Goal: Task Accomplishment & Management: Use online tool/utility

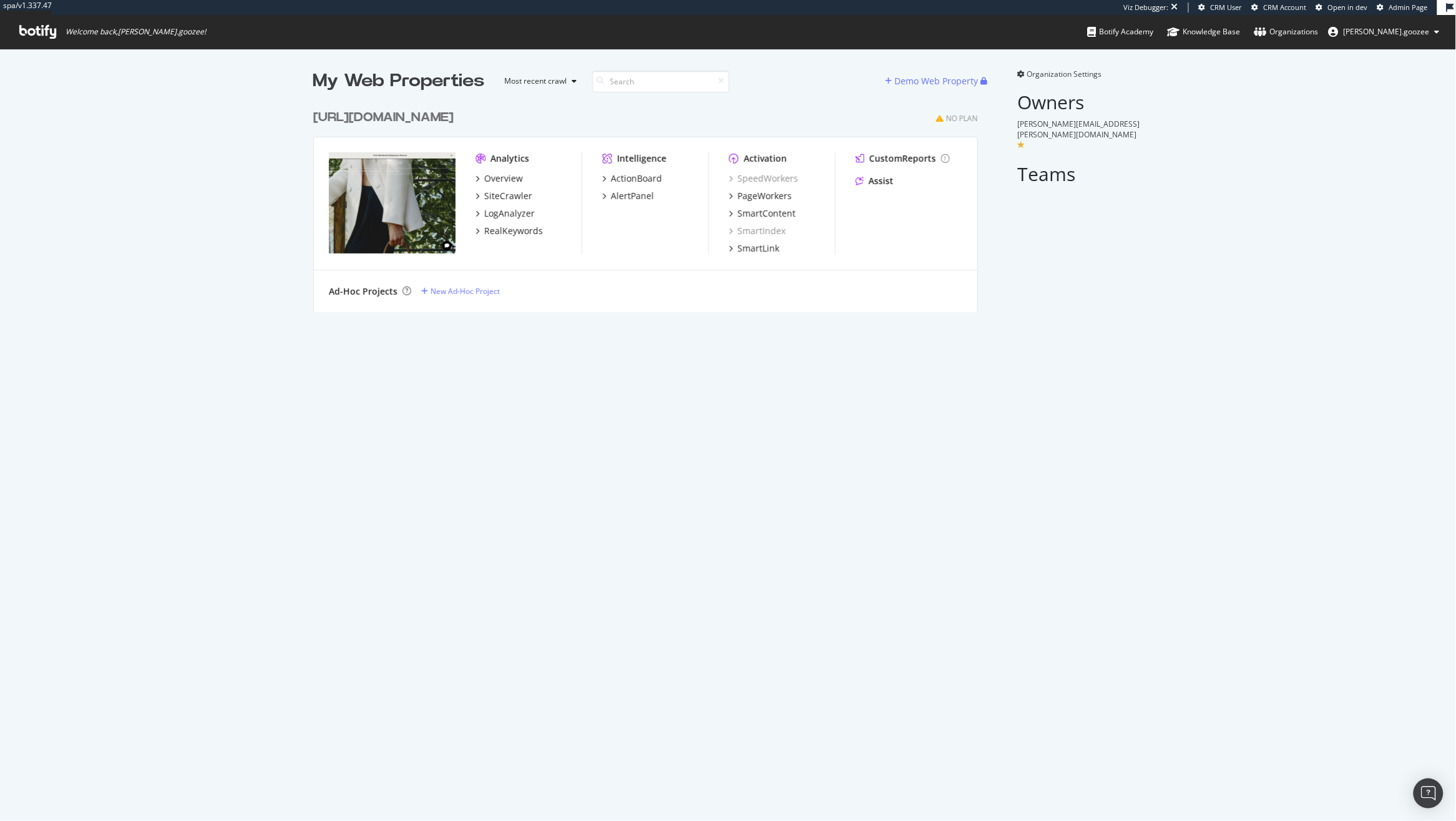
scroll to position [207, 663]
click at [450, 114] on div "[URL][DOMAIN_NAME]" at bounding box center [383, 118] width 141 height 18
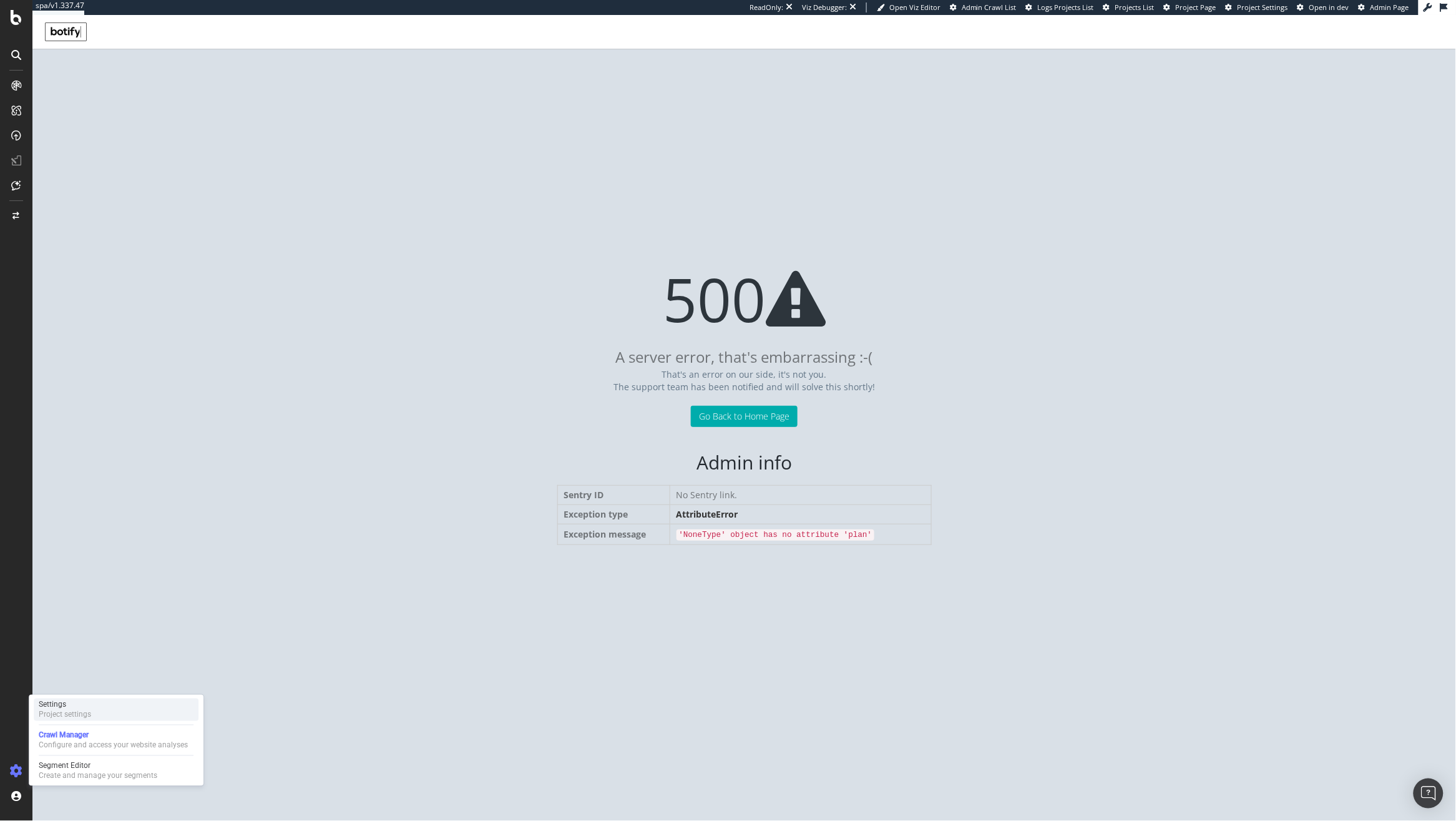
click at [94, 719] on div "Settings Project settings" at bounding box center [116, 710] width 164 height 23
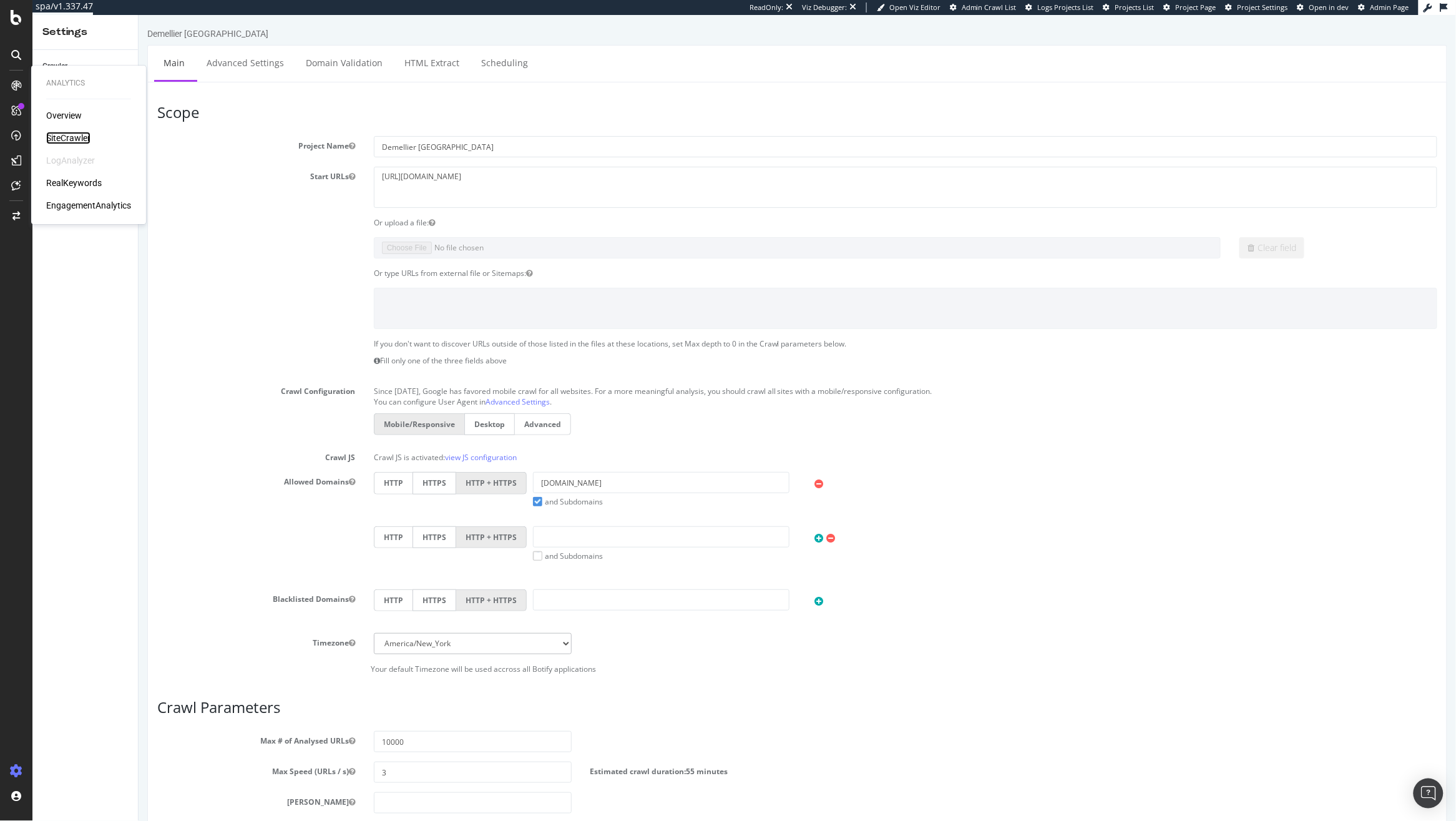
click at [81, 135] on div "SiteCrawler" at bounding box center [68, 138] width 44 height 13
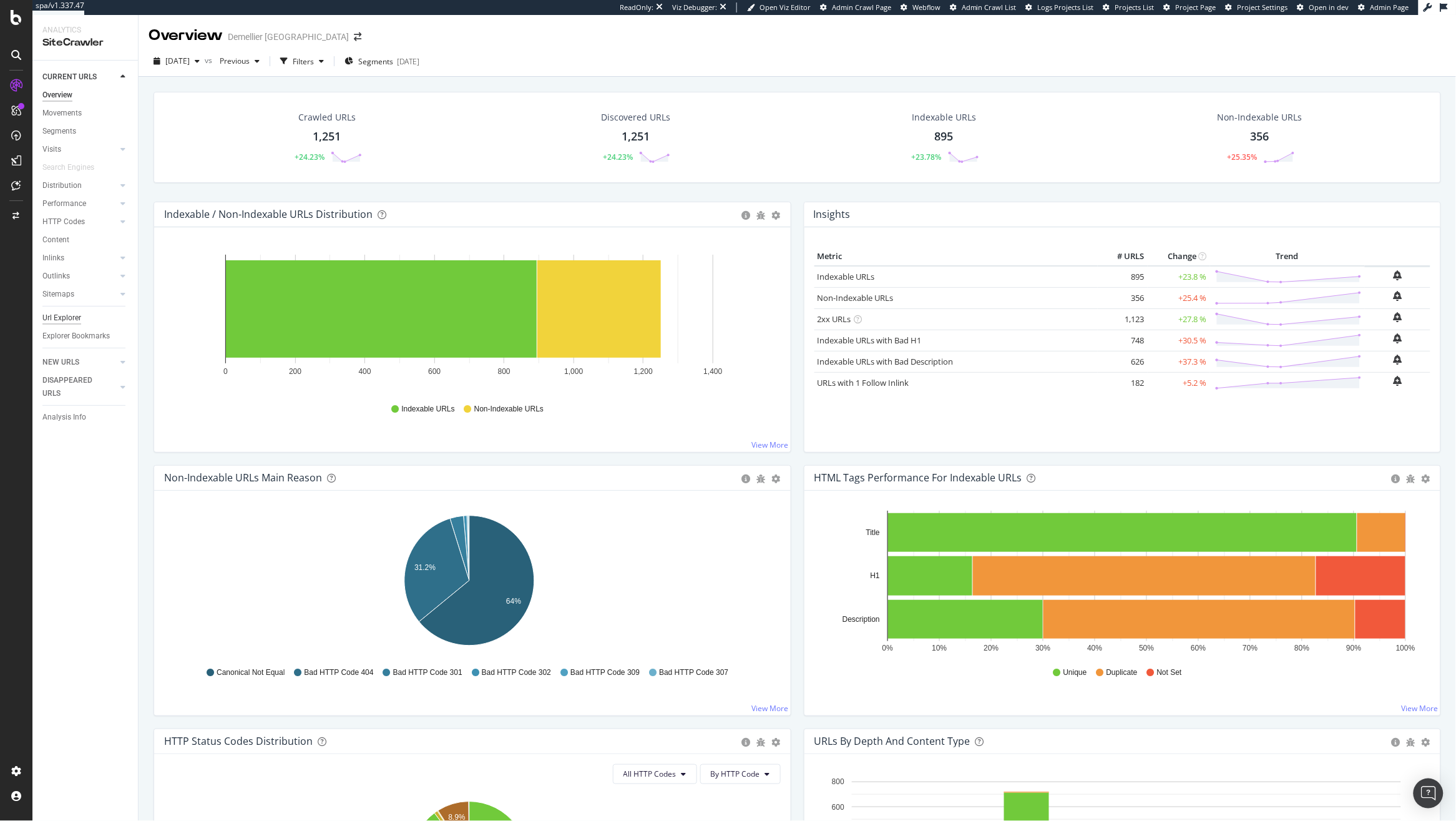
click at [70, 313] on div "Url Explorer" at bounding box center [62, 318] width 39 height 13
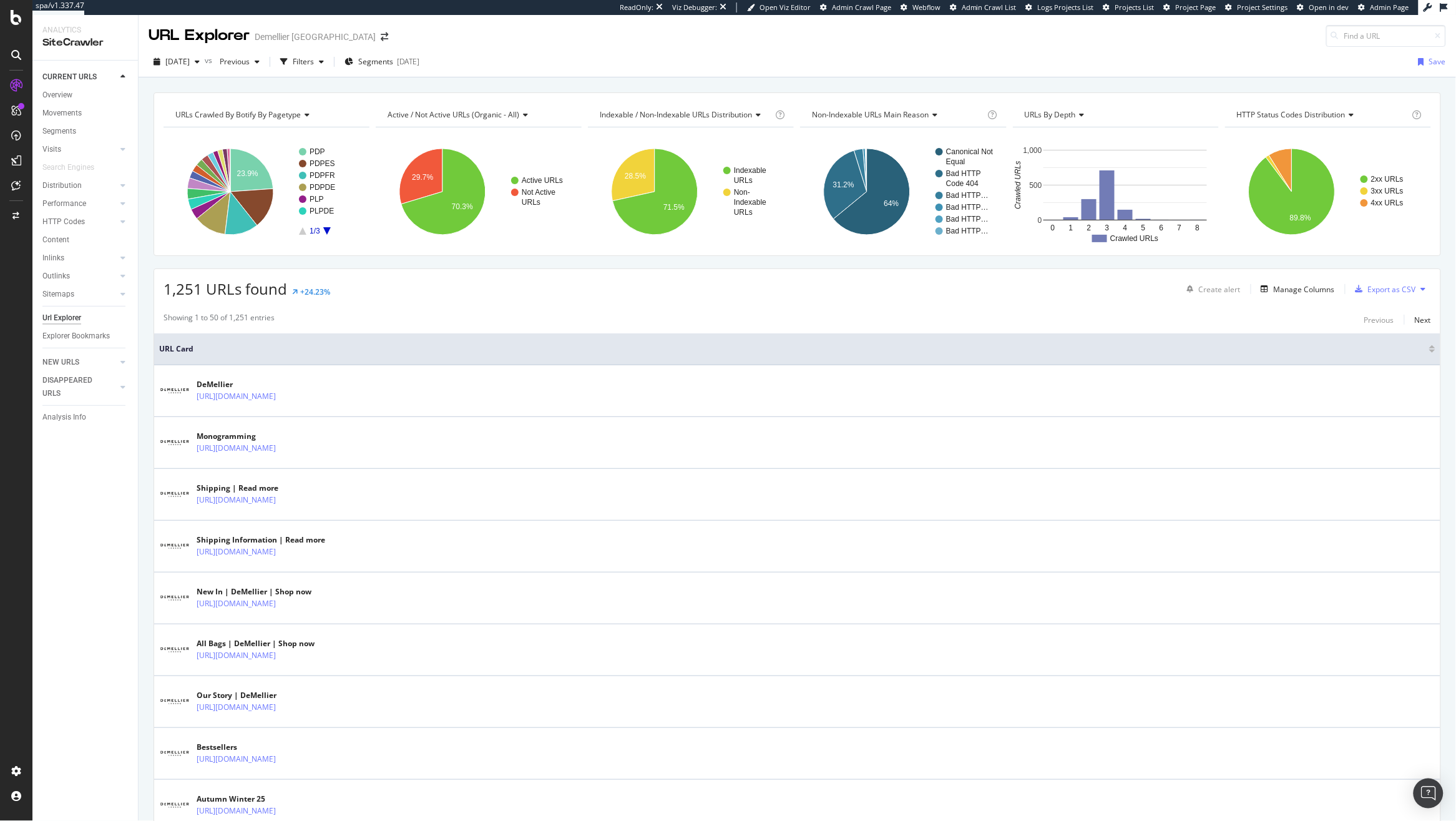
click at [412, 75] on div "2025 Sep. 4th vs Previous Filters Segments 2025-07-22 Save" at bounding box center [797, 64] width 1318 height 25
click at [393, 67] on span "Segments" at bounding box center [376, 61] width 35 height 11
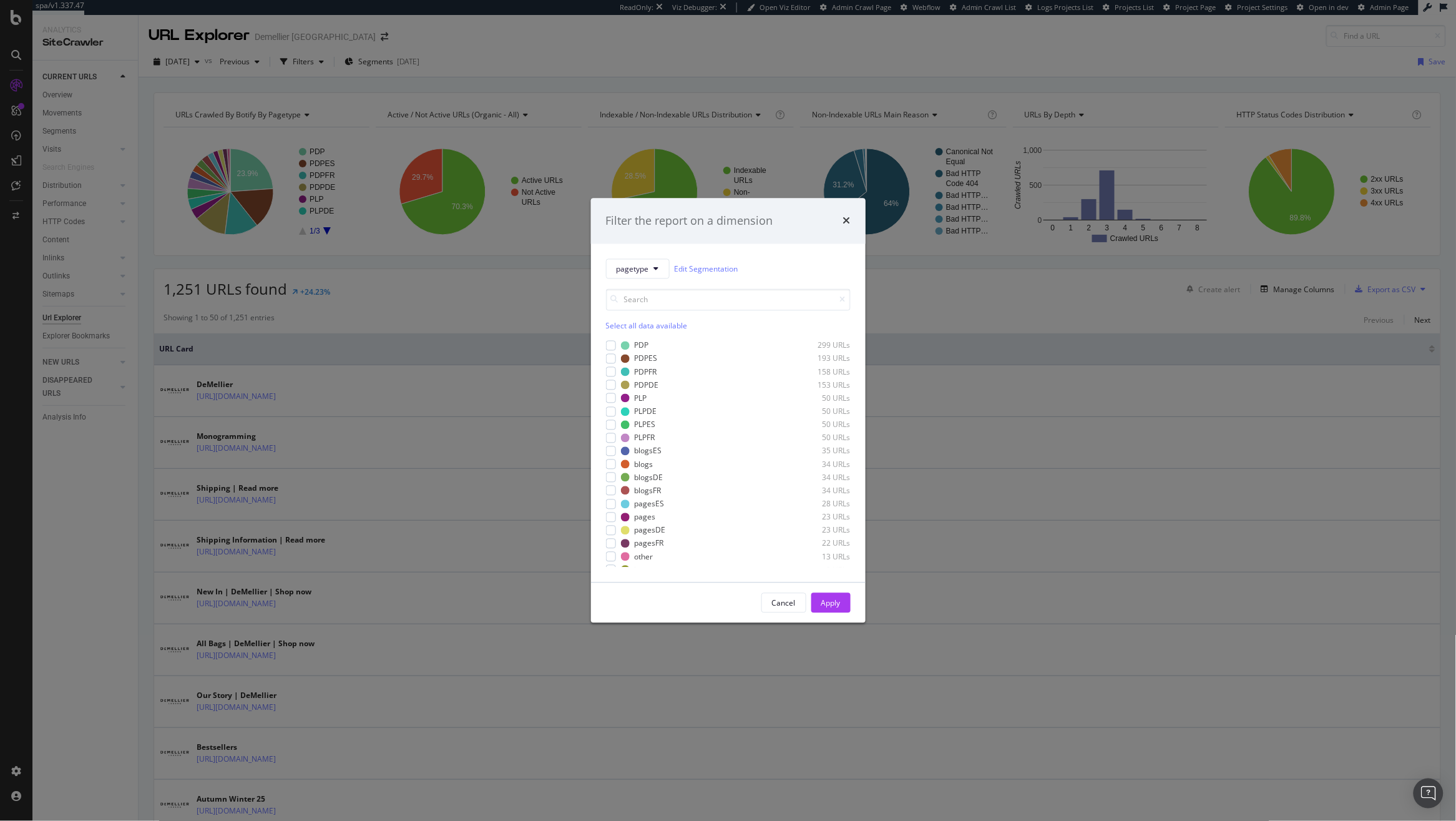
click at [405, 67] on div "Filter the report on a dimension pagetype Edit Segmentation Select all data ava…" at bounding box center [728, 410] width 1456 height 821
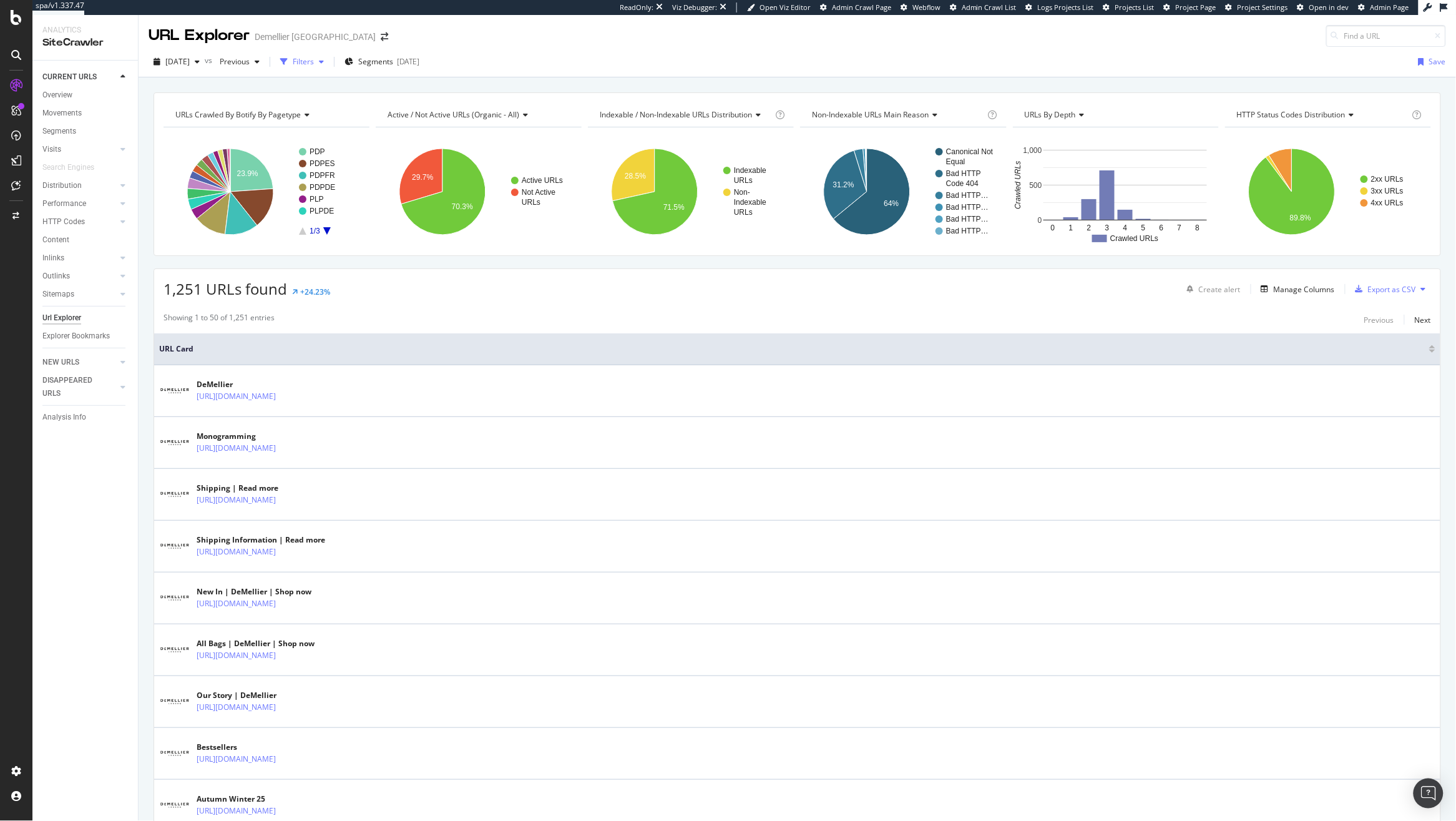
click at [308, 71] on div "Filters" at bounding box center [302, 62] width 54 height 19
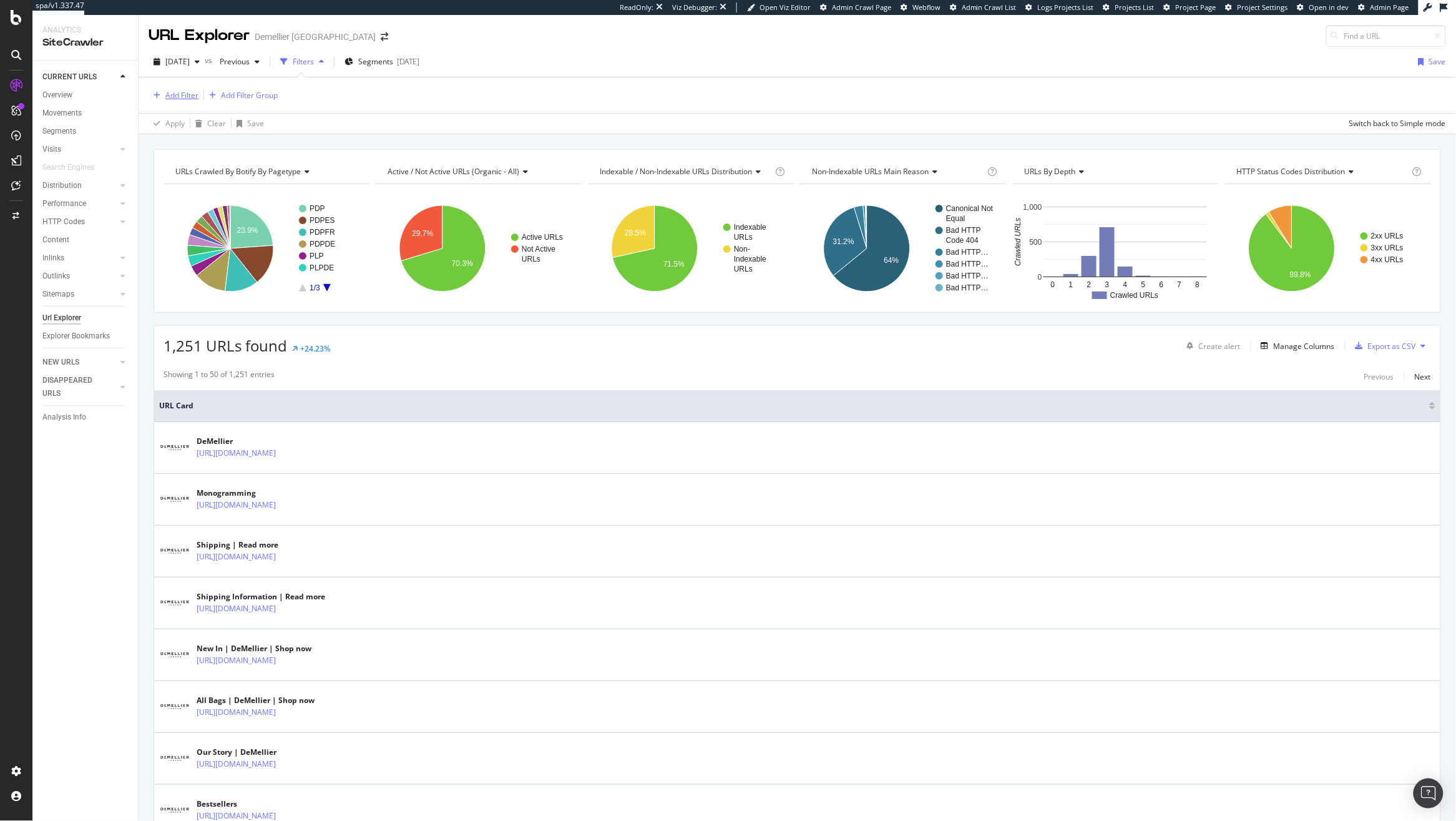
click at [156, 96] on icon "button" at bounding box center [157, 96] width 7 height 8
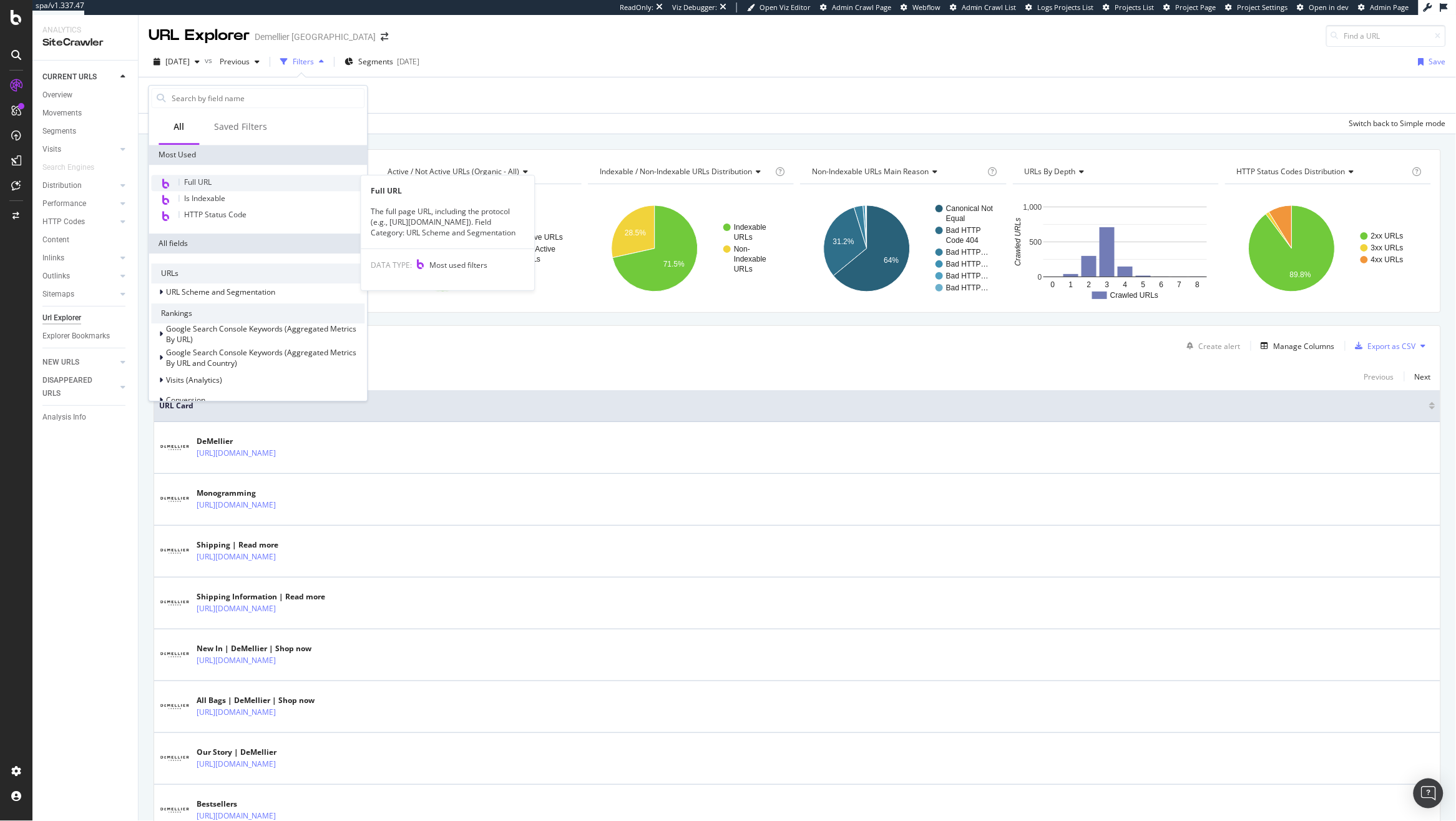
click at [197, 181] on span "Full URL" at bounding box center [198, 181] width 28 height 11
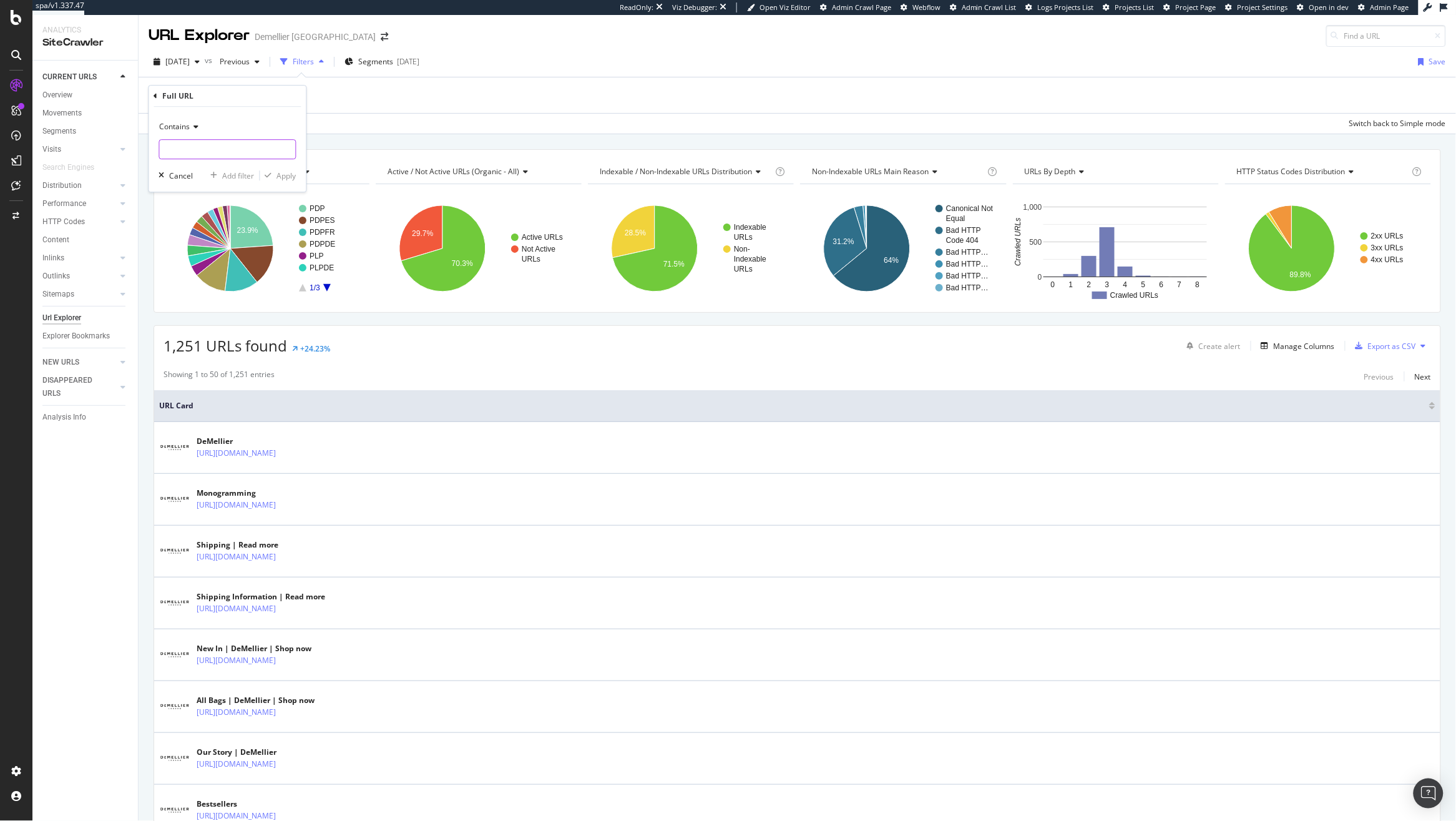
click at [191, 148] on input "text" at bounding box center [228, 150] width 136 height 20
click at [178, 134] on div "Contains" at bounding box center [228, 127] width 138 height 20
click at [233, 264] on div "Doesn't contain" at bounding box center [229, 266] width 134 height 16
click at [198, 153] on input "text" at bounding box center [228, 150] width 136 height 20
type input "f"
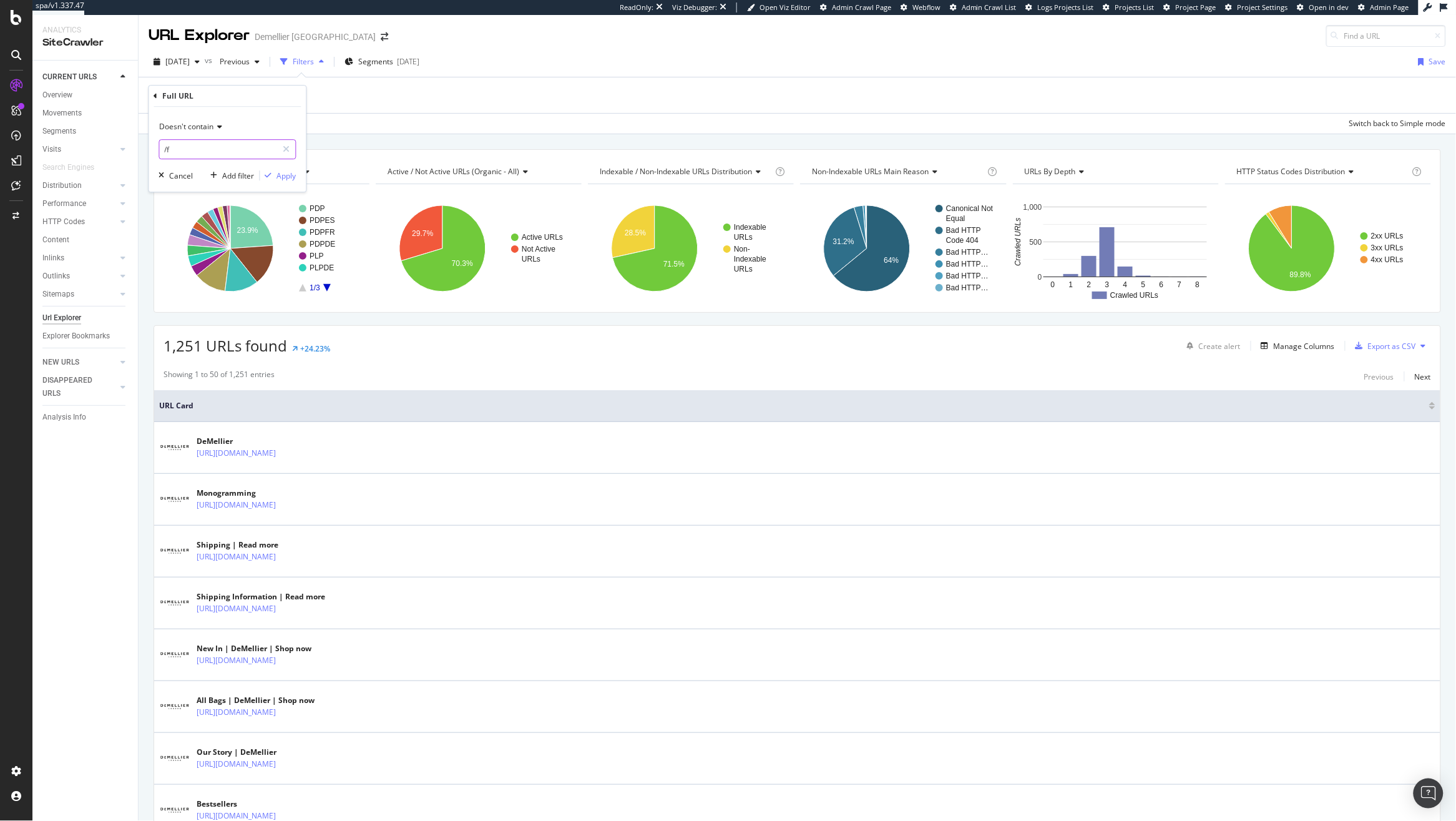
type input "/"
click at [154, 96] on icon at bounding box center [156, 96] width 4 height 8
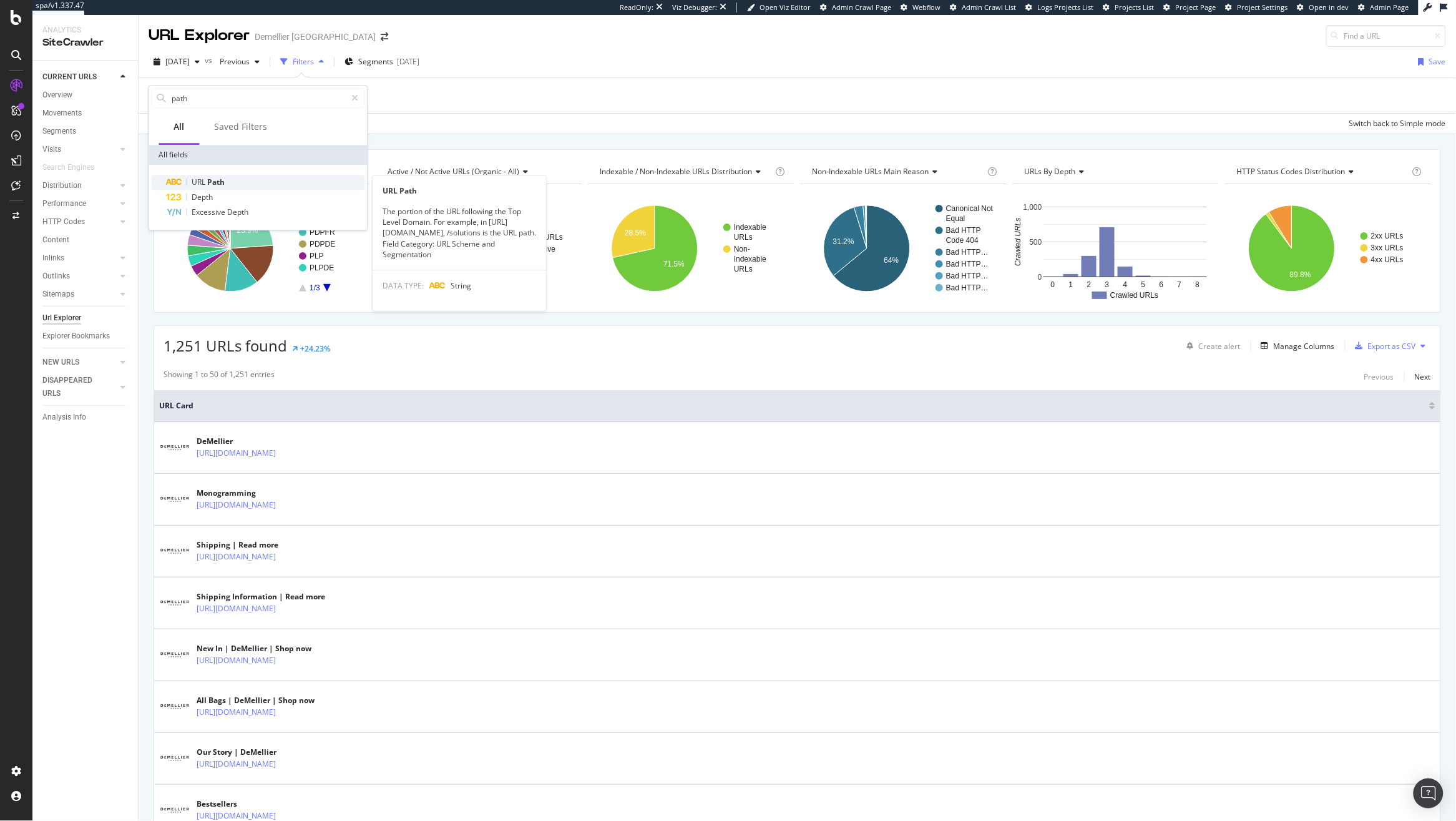
type input "path"
click at [251, 186] on div "URL Path" at bounding box center [265, 182] width 198 height 15
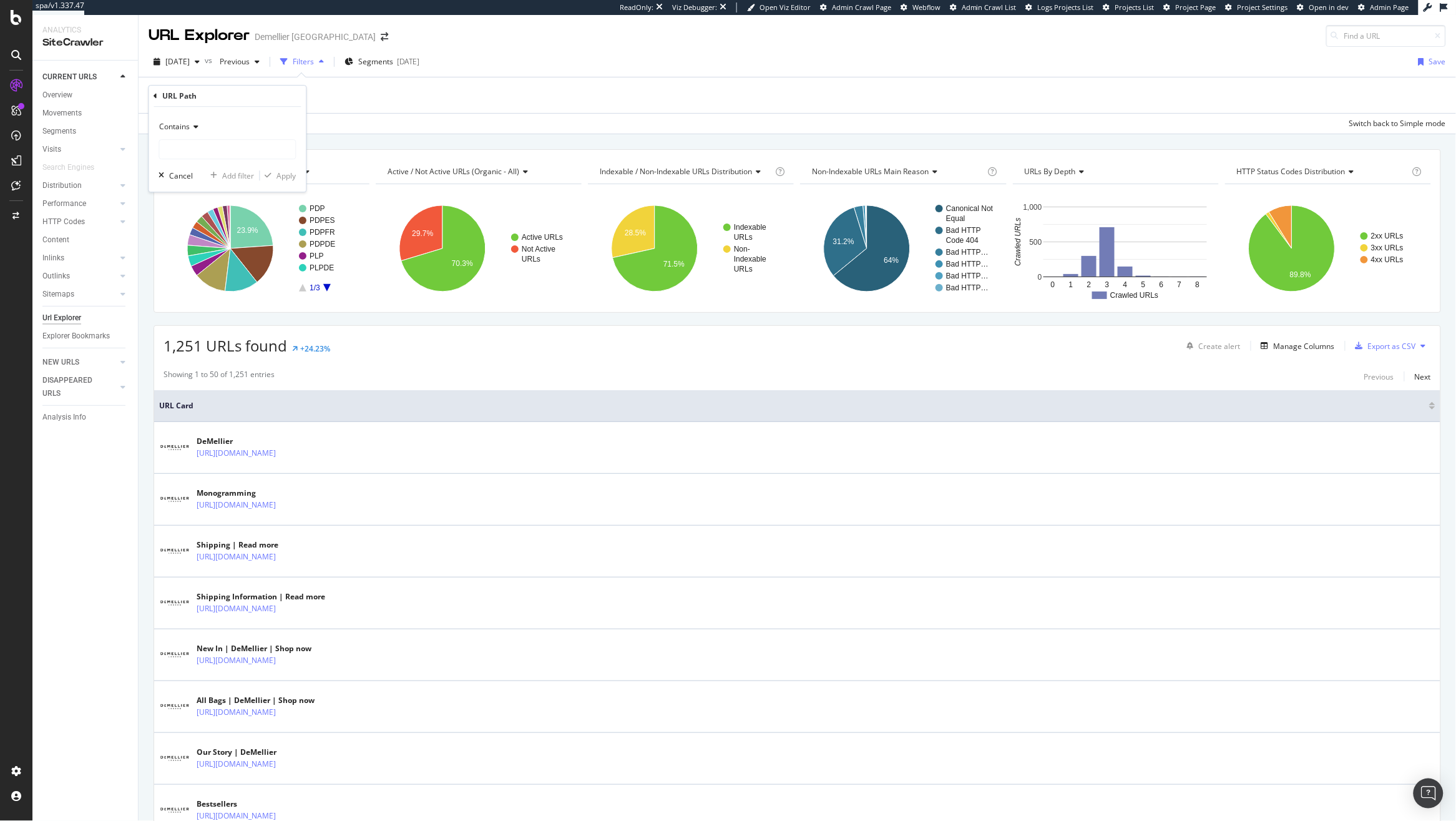
click at [183, 124] on span "Contains" at bounding box center [174, 126] width 31 height 11
click at [225, 202] on span "Doesn't start with" at bounding box center [196, 201] width 61 height 11
click at [211, 148] on input "text" at bounding box center [228, 150] width 136 height 20
type input "/fr"
click at [284, 179] on div "Apply" at bounding box center [286, 175] width 19 height 11
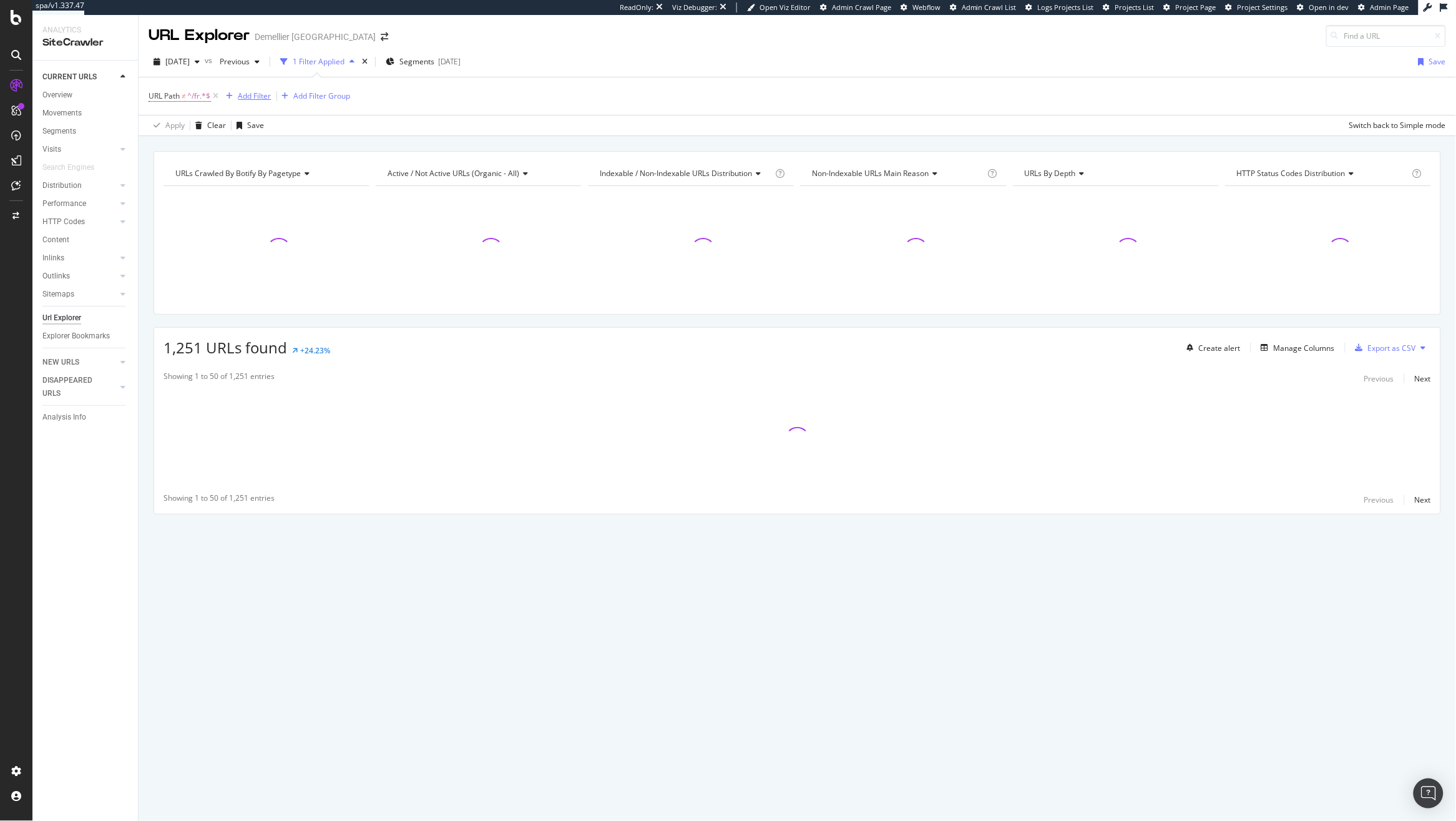
click at [266, 102] on div "Add Filter" at bounding box center [246, 96] width 50 height 14
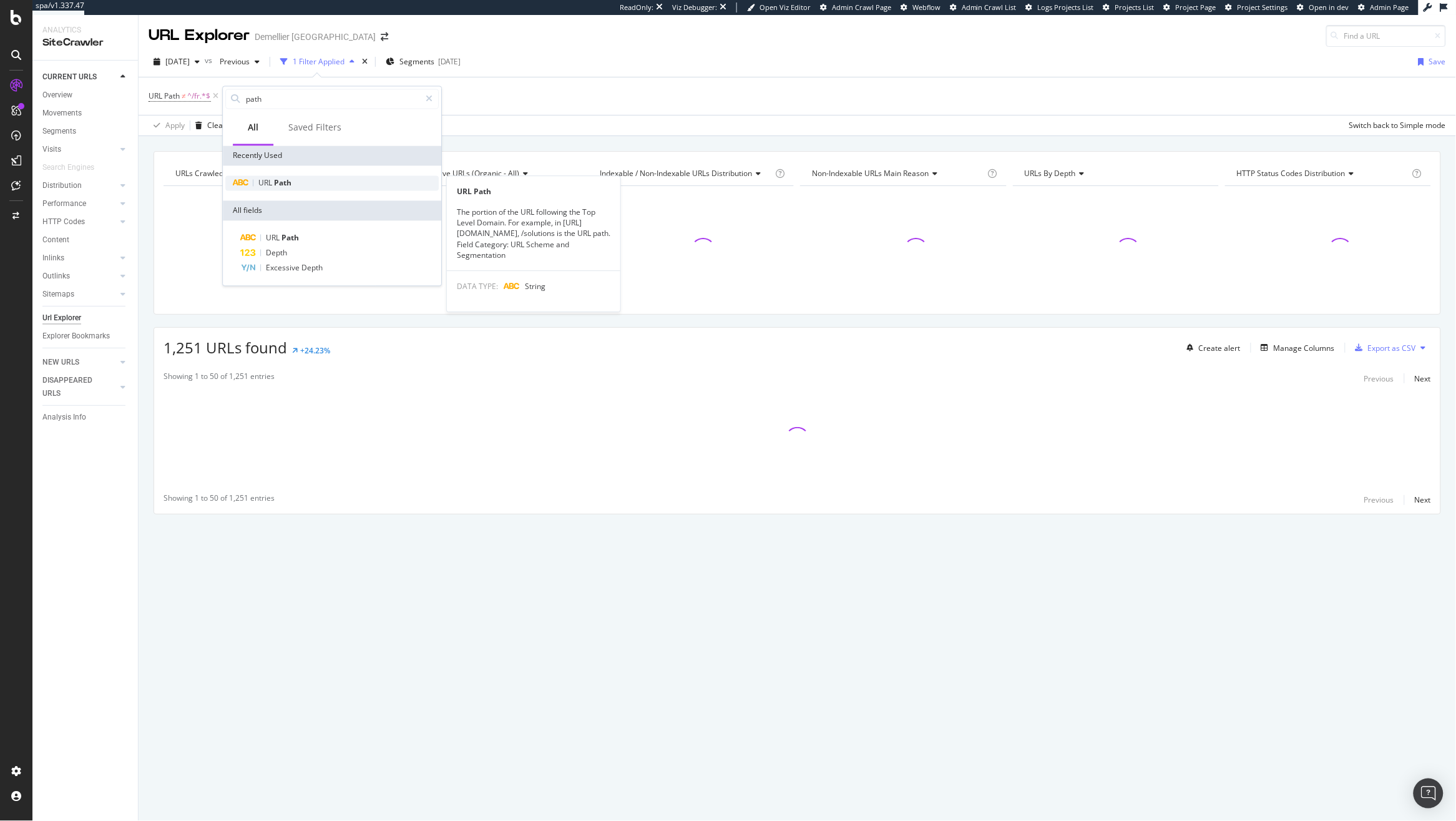
click at [313, 179] on div "URL Path" at bounding box center [331, 183] width 213 height 15
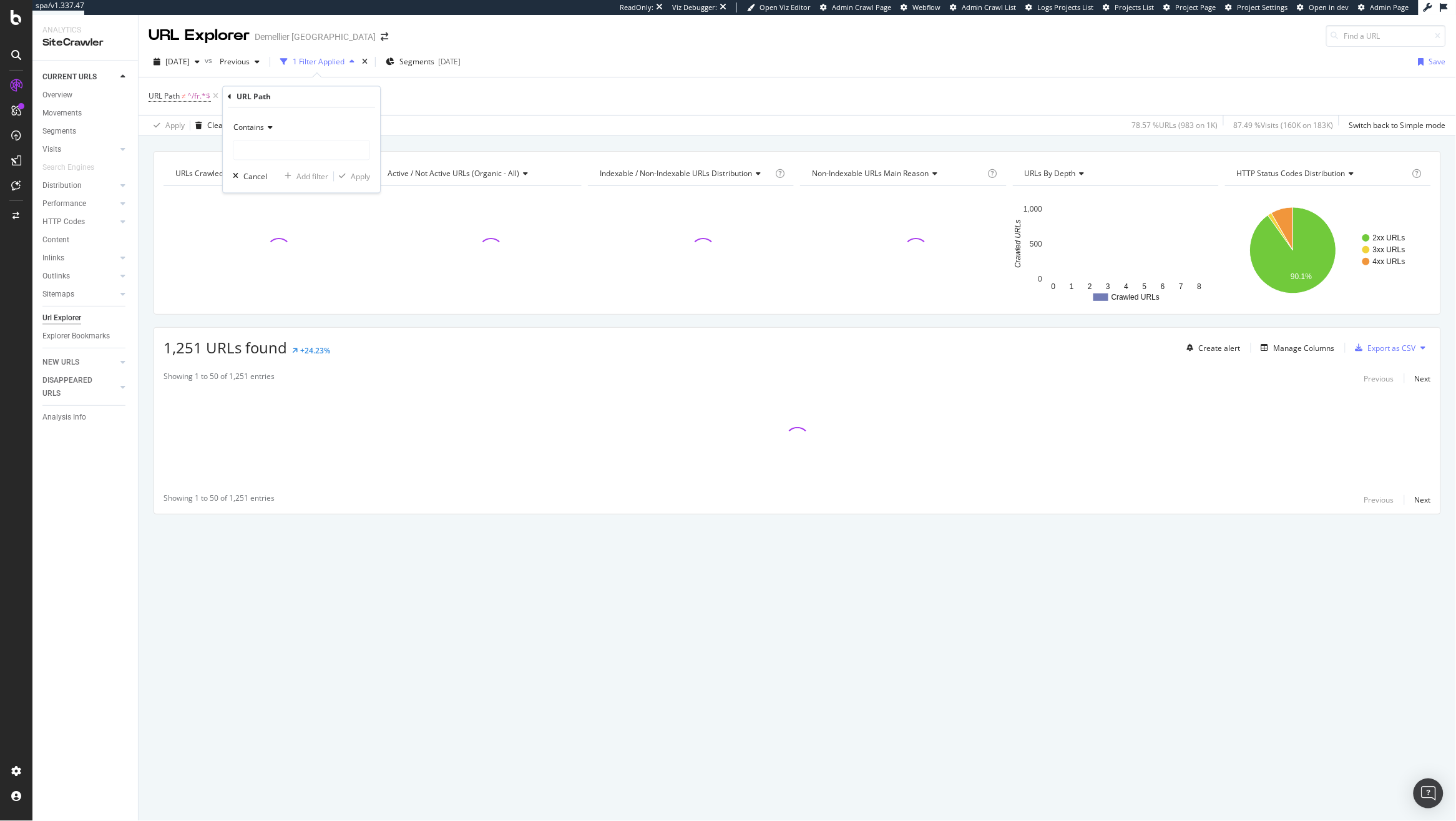
click at [256, 131] on span "Contains" at bounding box center [248, 128] width 31 height 11
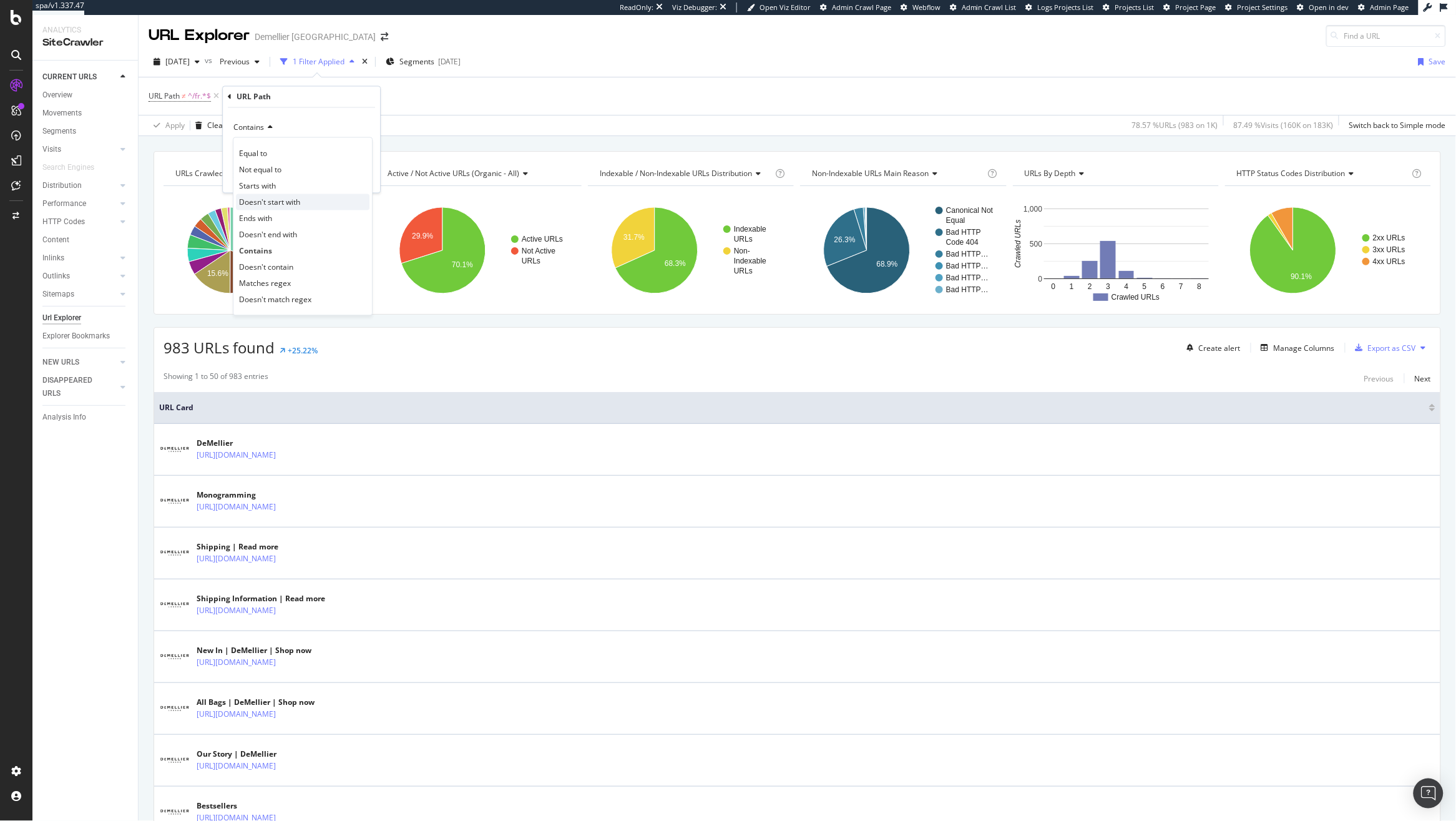
click at [300, 200] on span "Doesn't start with" at bounding box center [270, 201] width 61 height 11
click at [278, 144] on input "text" at bounding box center [301, 151] width 136 height 20
type input "/de"
click at [364, 175] on div "Apply" at bounding box center [360, 176] width 19 height 11
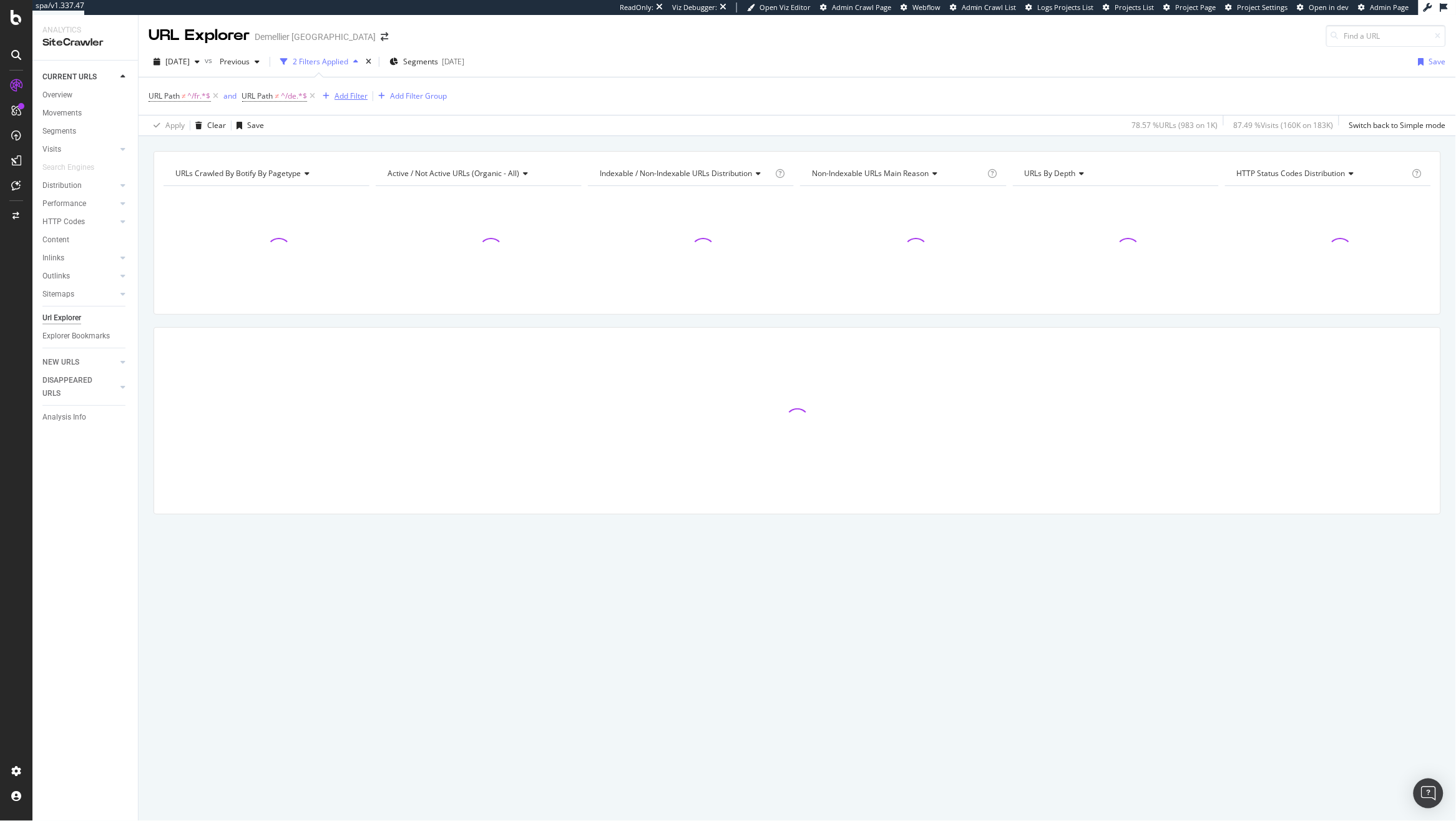
click at [357, 99] on div "Add Filter" at bounding box center [351, 96] width 33 height 11
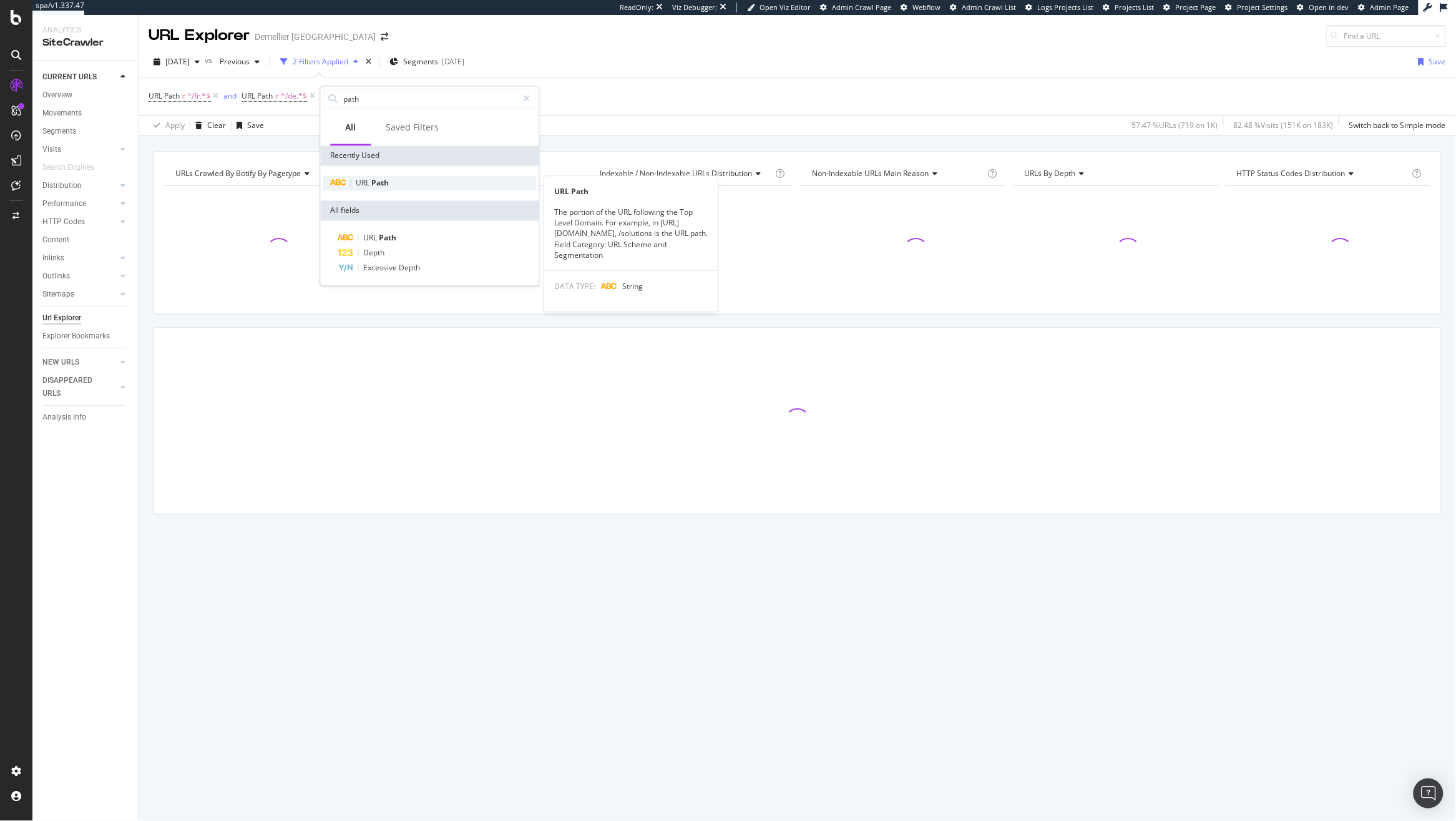
click at [382, 185] on span "Path" at bounding box center [381, 183] width 18 height 11
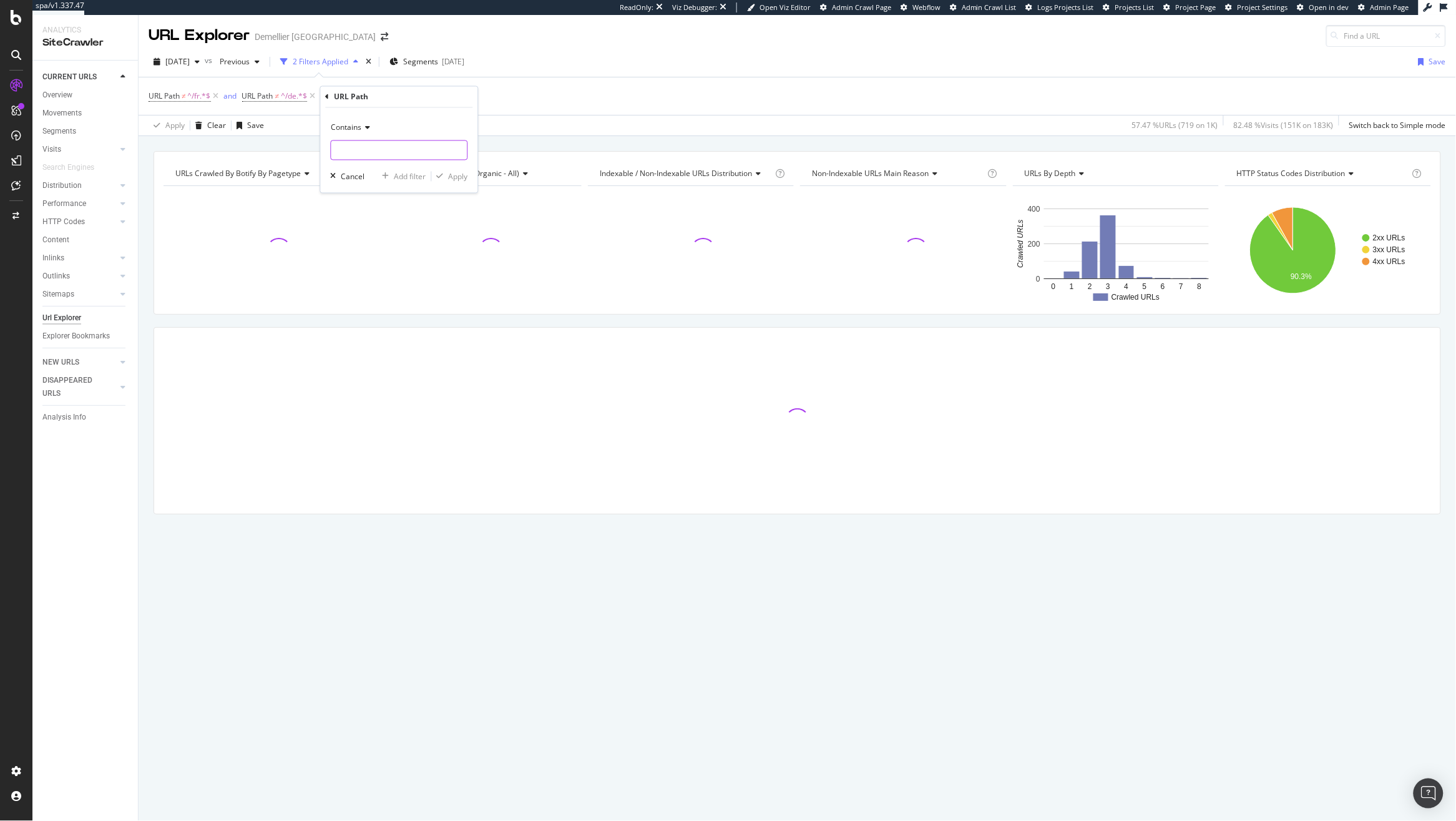
click at [362, 149] on input "text" at bounding box center [400, 151] width 136 height 20
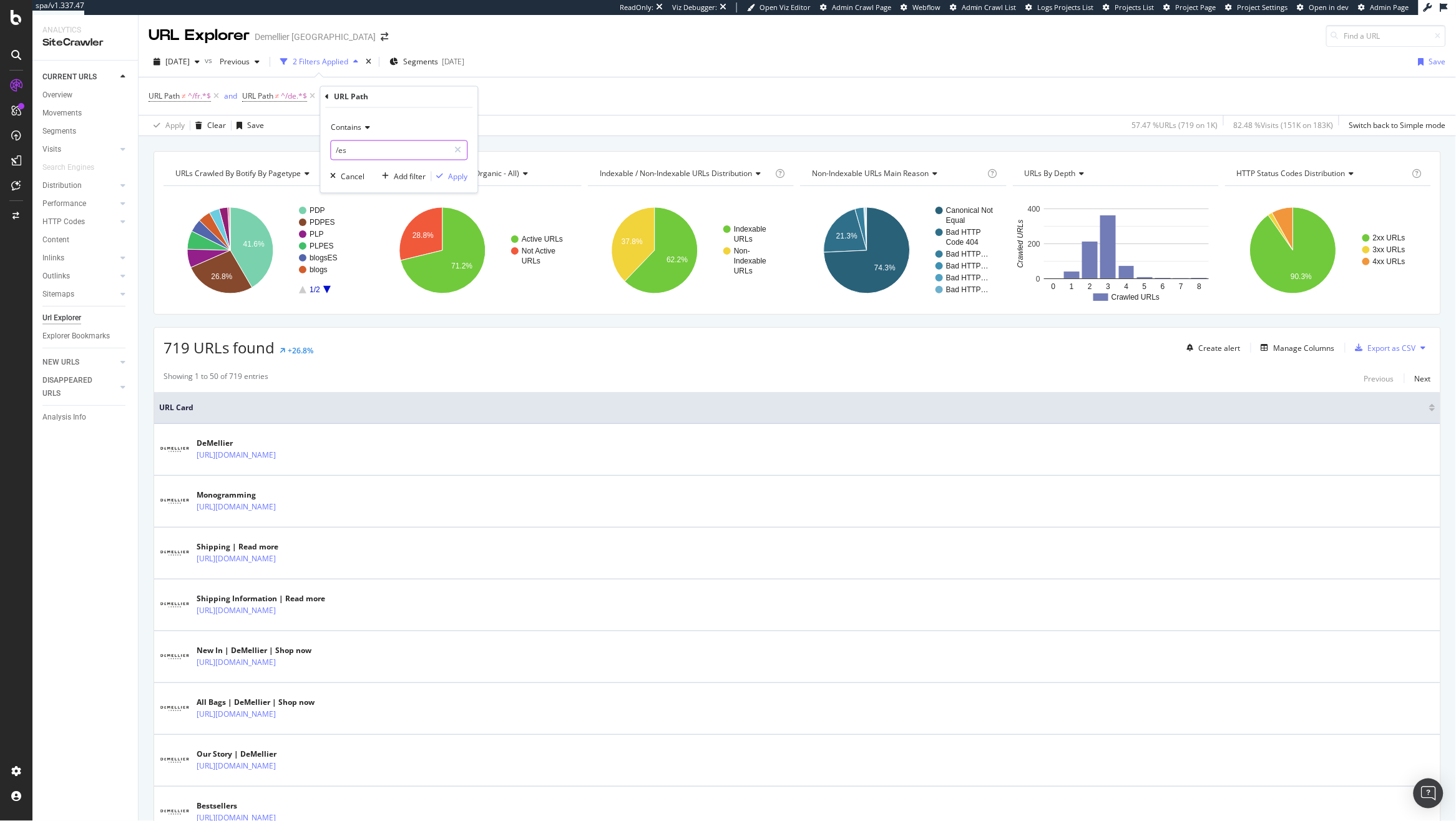
type input "/es"
click at [362, 130] on icon at bounding box center [367, 128] width 9 height 8
click at [389, 200] on span "Doesn't start with" at bounding box center [368, 201] width 61 height 11
click at [459, 172] on div "Apply" at bounding box center [458, 176] width 19 height 11
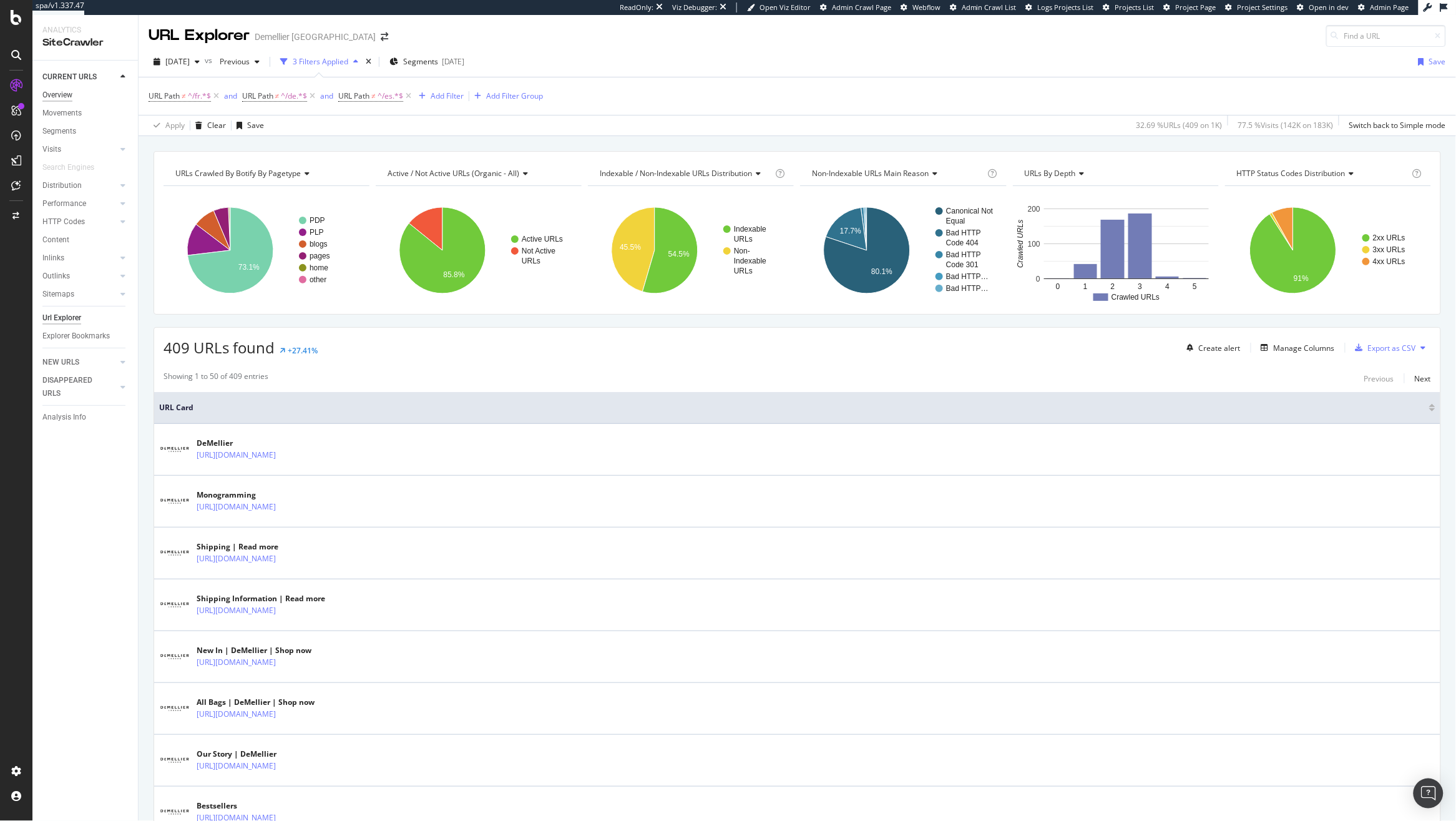
click at [62, 98] on div "Overview" at bounding box center [58, 95] width 30 height 13
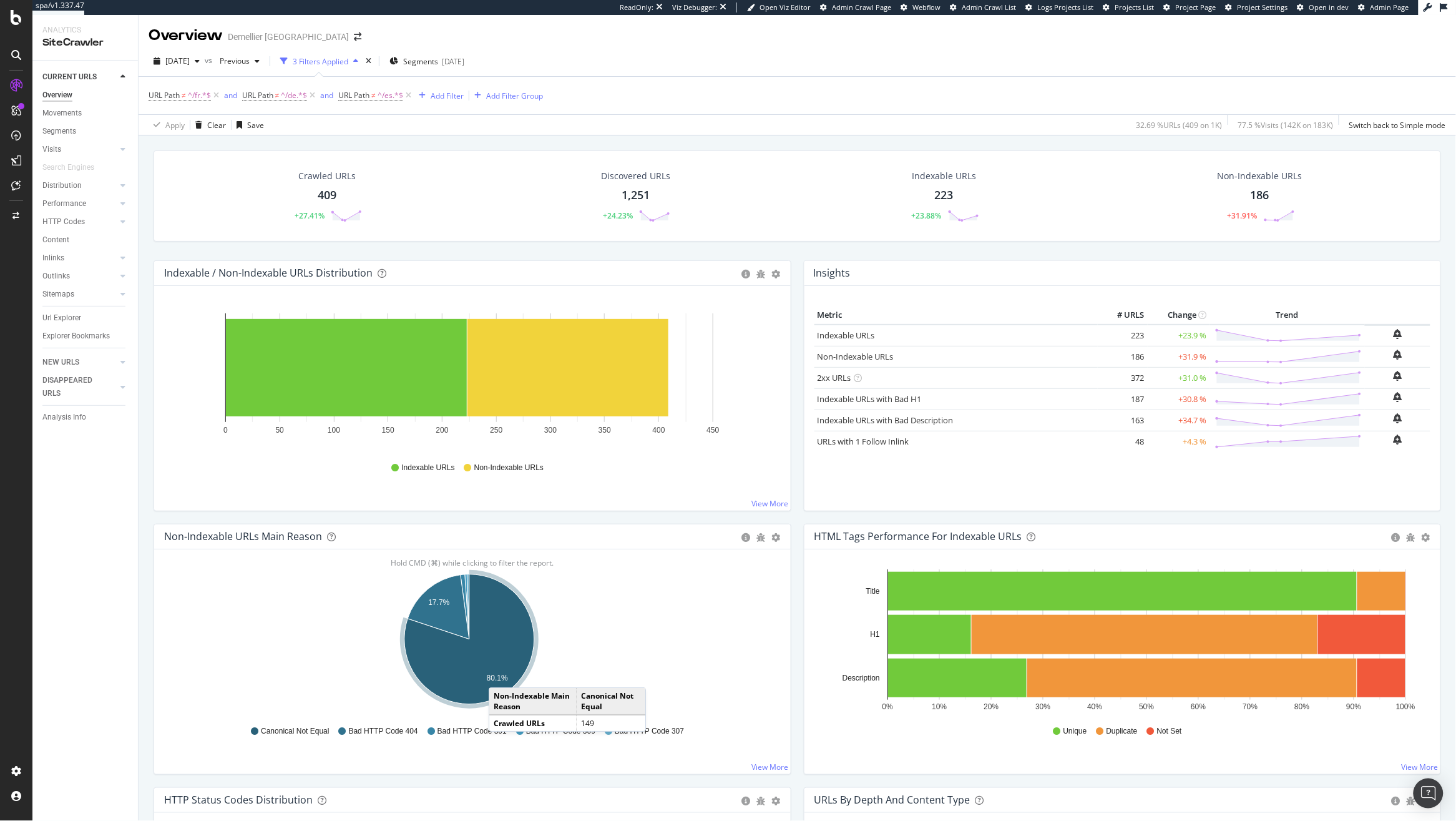
click at [501, 676] on text "80.1%" at bounding box center [497, 678] width 21 height 9
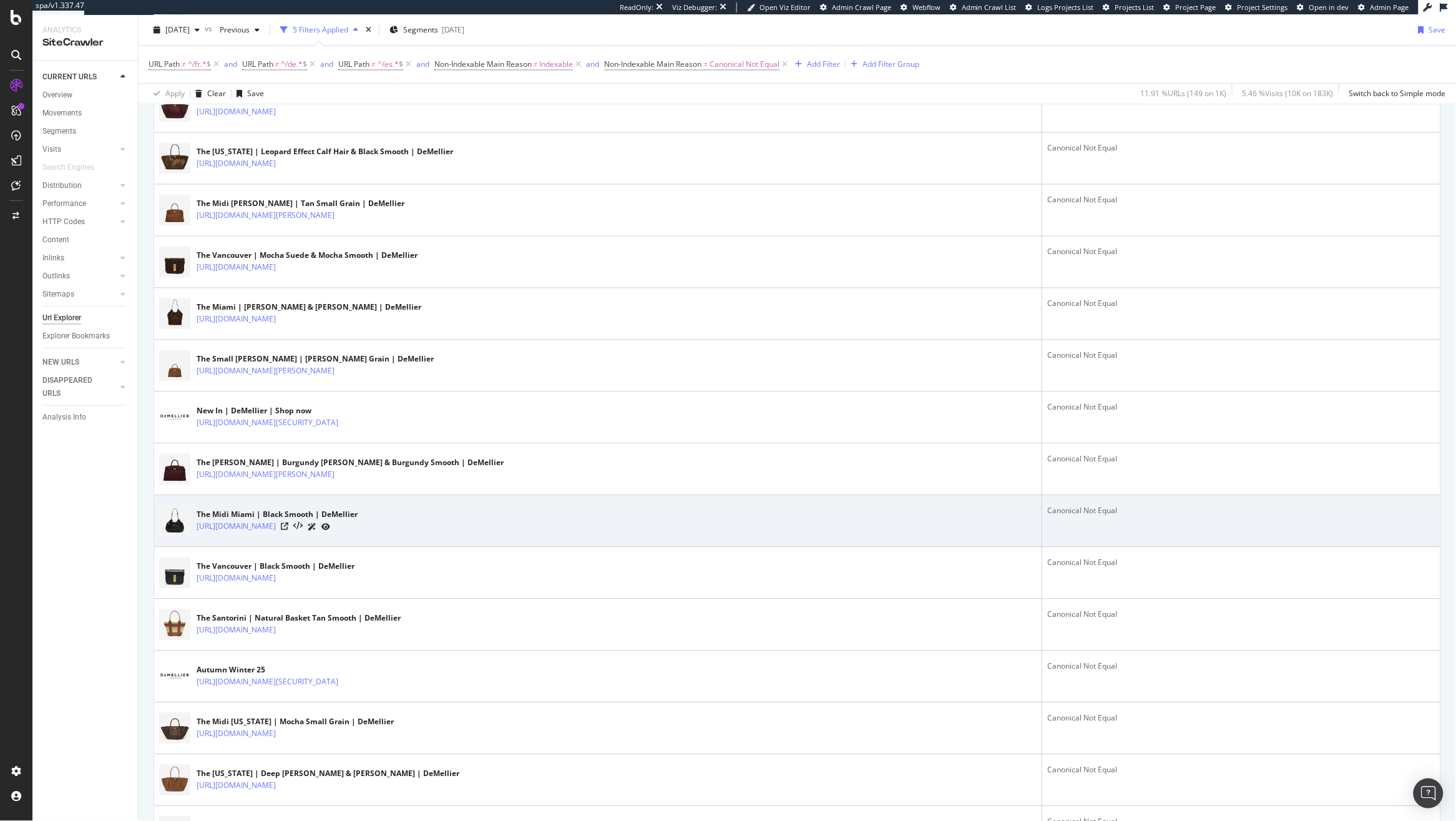
scroll to position [1026, 0]
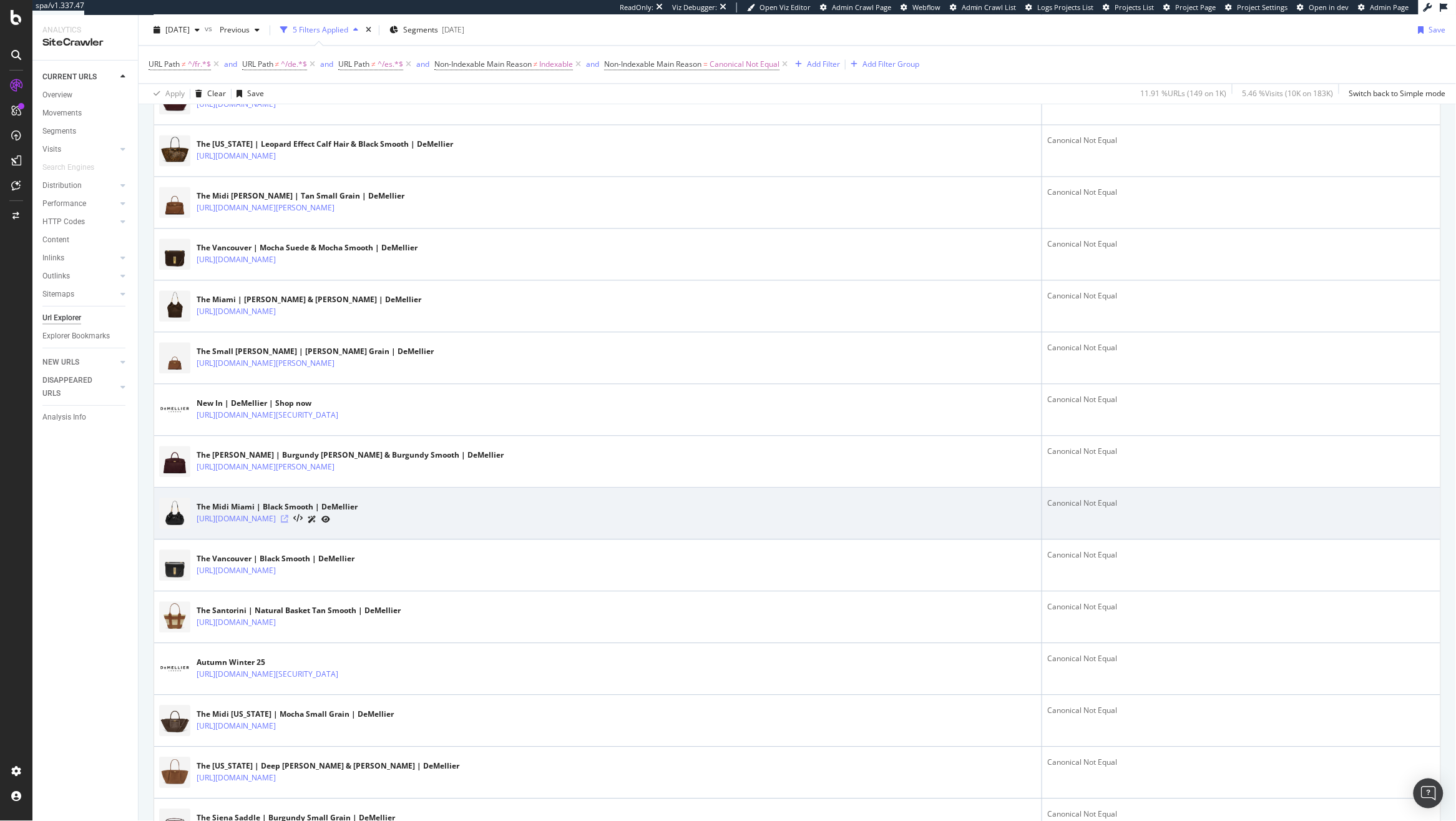
click at [288, 523] on icon at bounding box center [285, 519] width 8 height 8
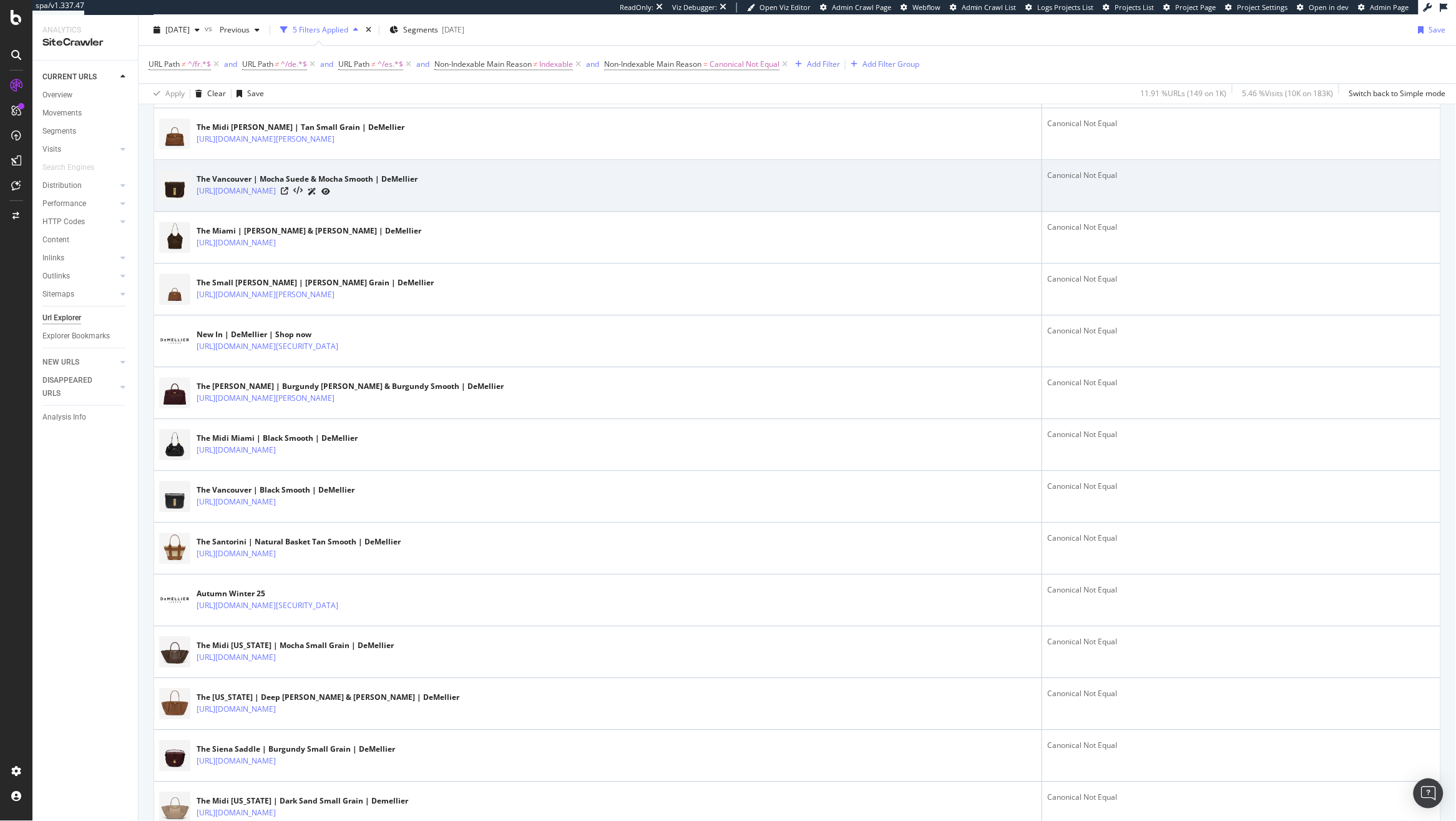
scroll to position [1171, 0]
